Goal: Task Accomplishment & Management: Manage account settings

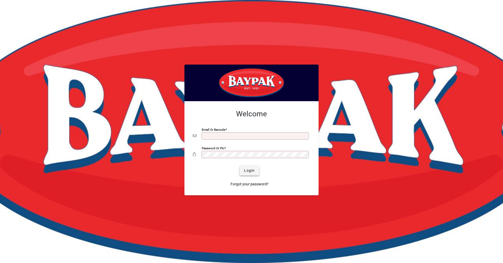
type input "**********"
click at [245, 167] on span "submit" at bounding box center [249, 171] width 19 height 13
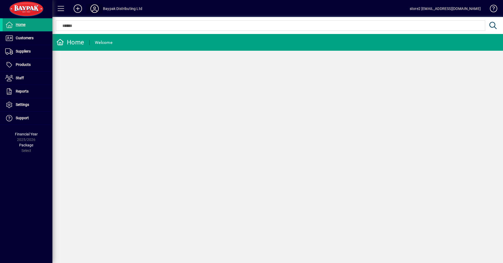
click at [92, 10] on icon at bounding box center [94, 8] width 10 height 8
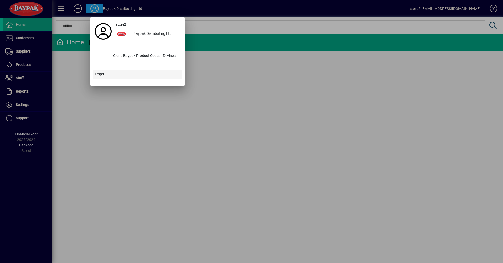
click at [109, 77] on span at bounding box center [138, 74] width 90 height 13
